Goal: Information Seeking & Learning: Learn about a topic

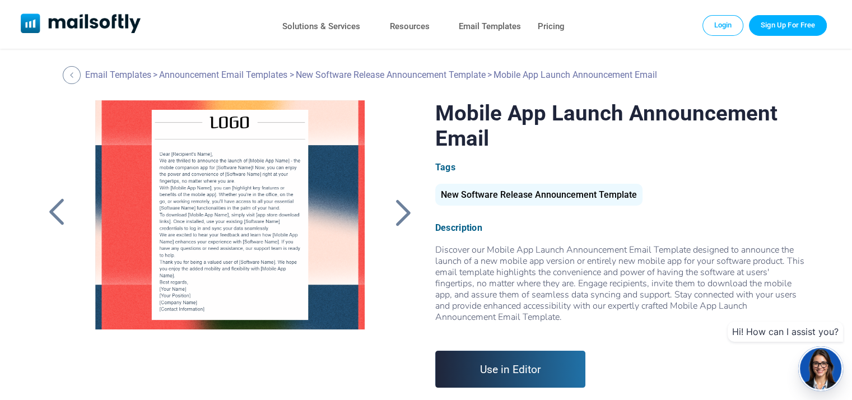
click at [190, 279] on div at bounding box center [230, 240] width 300 height 280
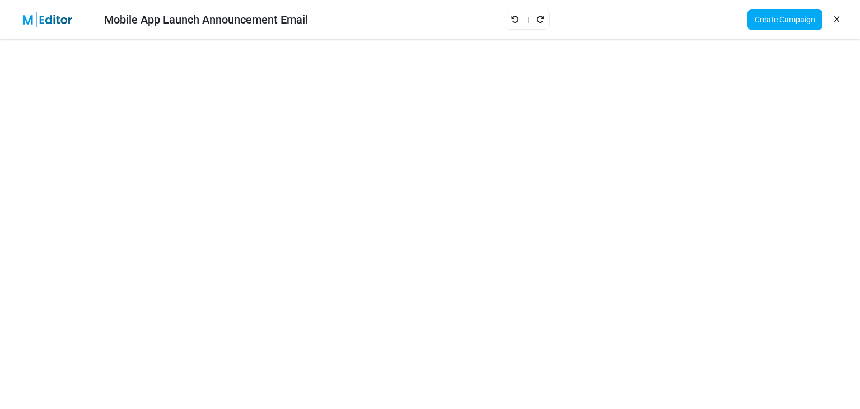
click at [833, 16] on link at bounding box center [837, 19] width 11 height 19
click at [840, 18] on link at bounding box center [837, 19] width 11 height 19
click at [836, 20] on icon at bounding box center [836, 20] width 5 height 1
click at [543, 16] on icon "Redo" at bounding box center [541, 20] width 8 height 8
click at [543, 17] on icon "Redo" at bounding box center [541, 20] width 8 height 8
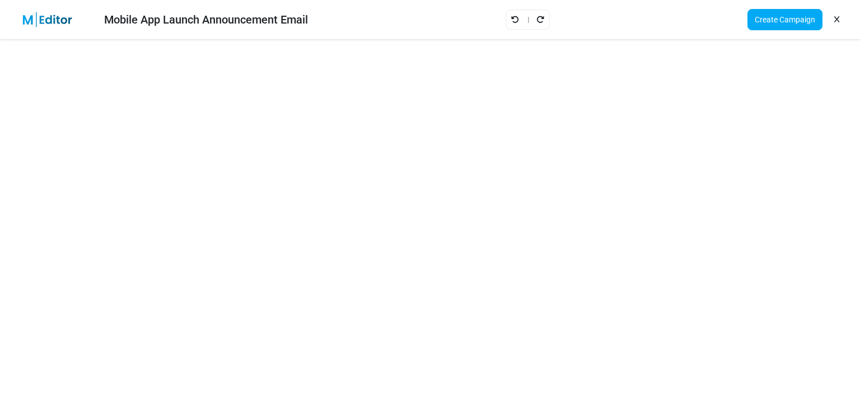
click at [543, 17] on icon "Redo" at bounding box center [541, 20] width 8 height 8
click at [543, 18] on icon "Redo" at bounding box center [541, 20] width 8 height 8
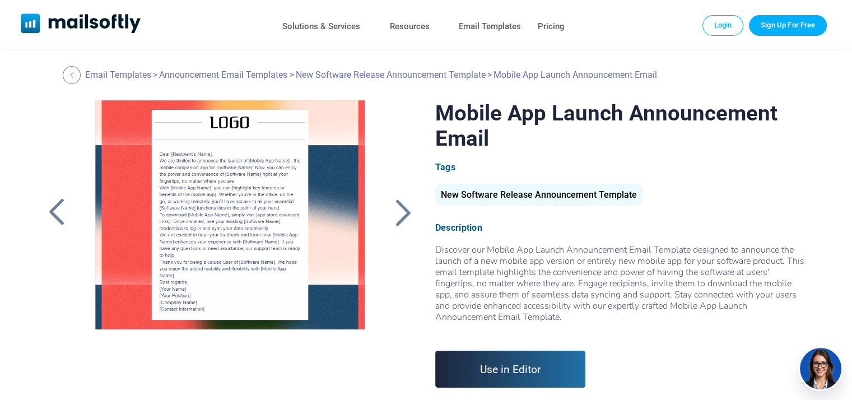
click at [408, 216] on div at bounding box center [403, 212] width 28 height 29
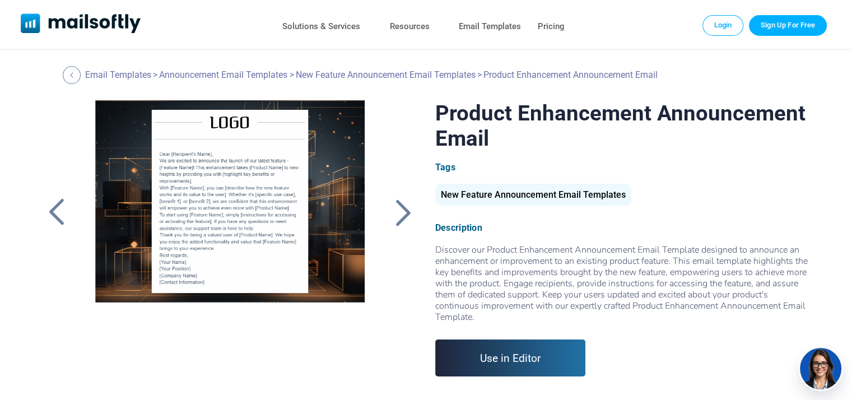
click at [59, 209] on div at bounding box center [57, 212] width 28 height 29
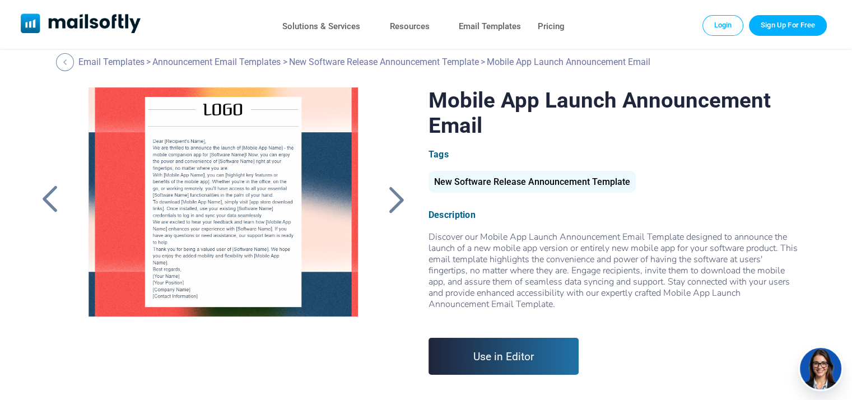
scroll to position [0, 7]
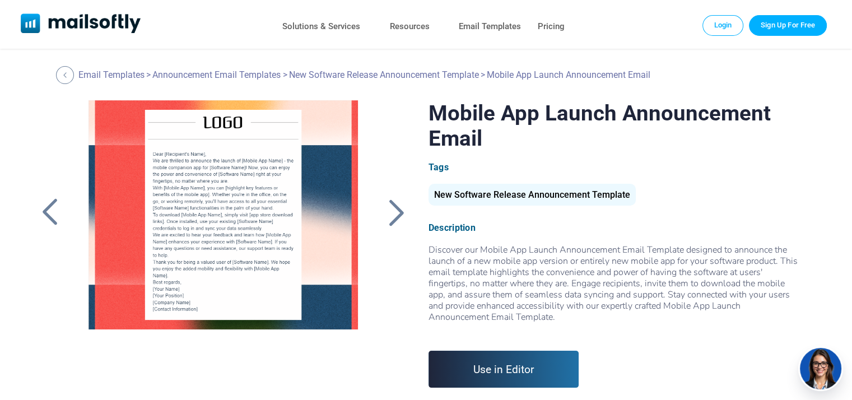
click at [398, 209] on div at bounding box center [396, 212] width 28 height 29
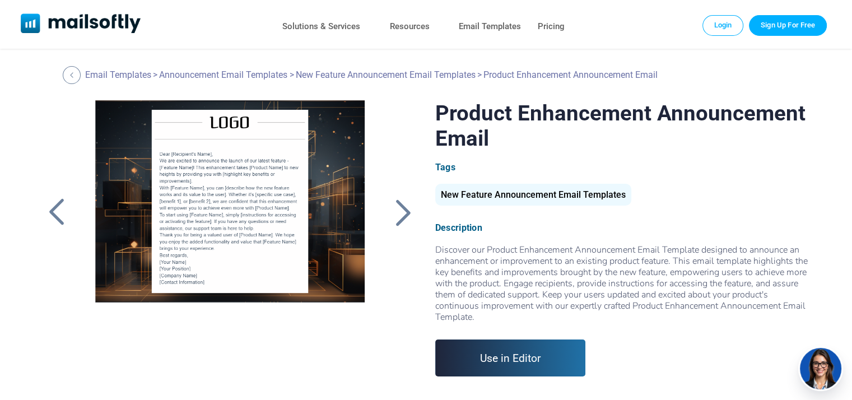
click at [398, 209] on div at bounding box center [403, 212] width 28 height 29
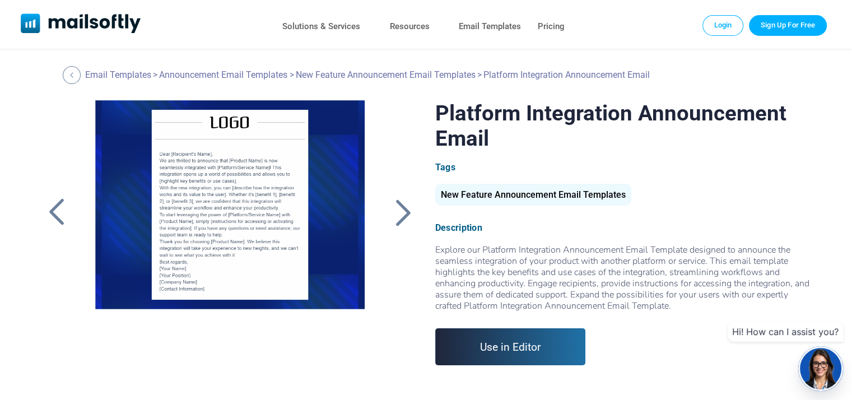
click at [60, 206] on div at bounding box center [57, 212] width 28 height 29
